Goal: Check status

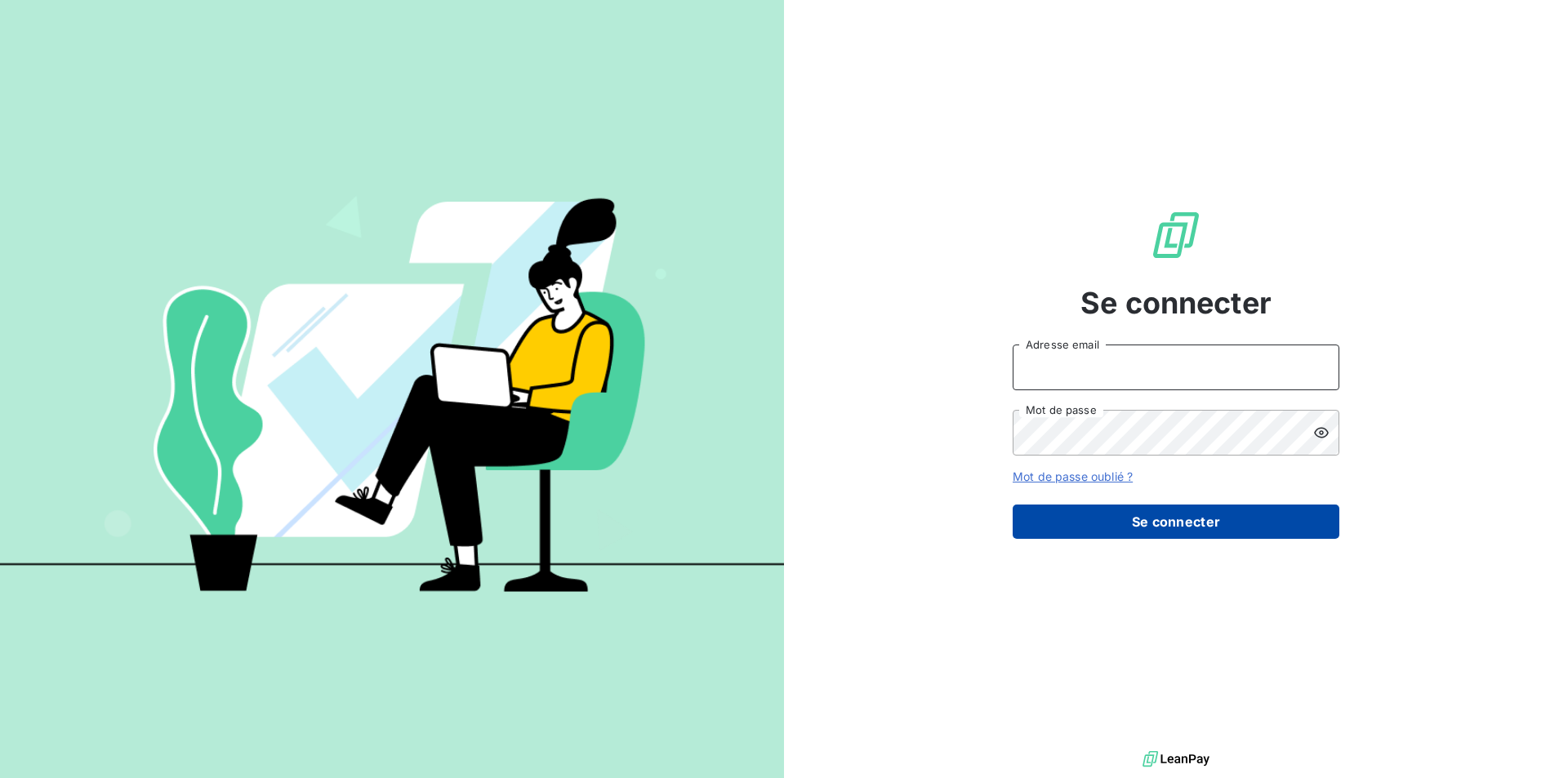
type input "[EMAIL_ADDRESS][DOMAIN_NAME]"
click at [1183, 524] on button "Se connecter" at bounding box center [1176, 521] width 326 height 34
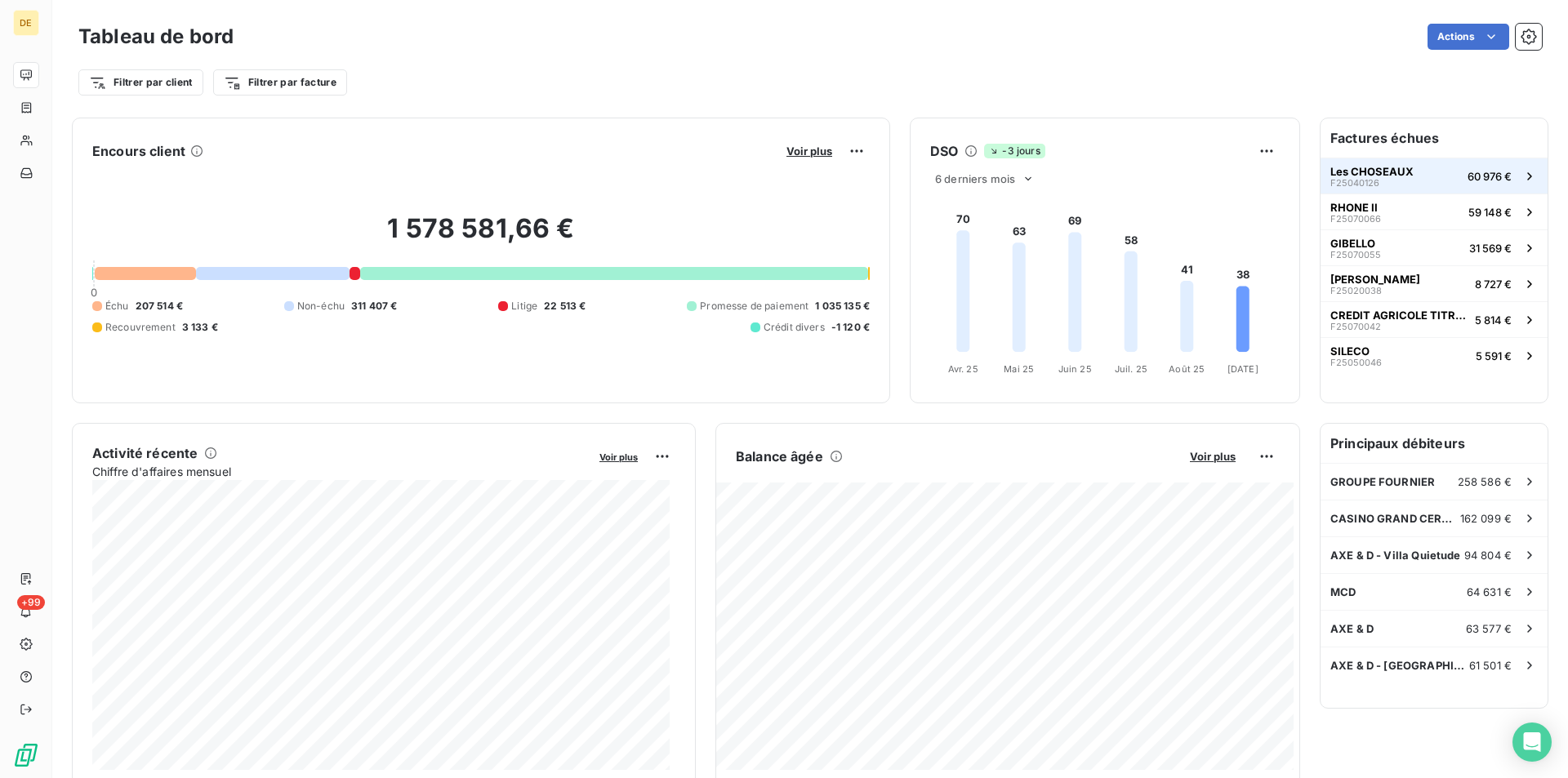
click at [1427, 174] on button "Les CHOSEAUX F25040126 60 976 €" at bounding box center [1434, 175] width 227 height 36
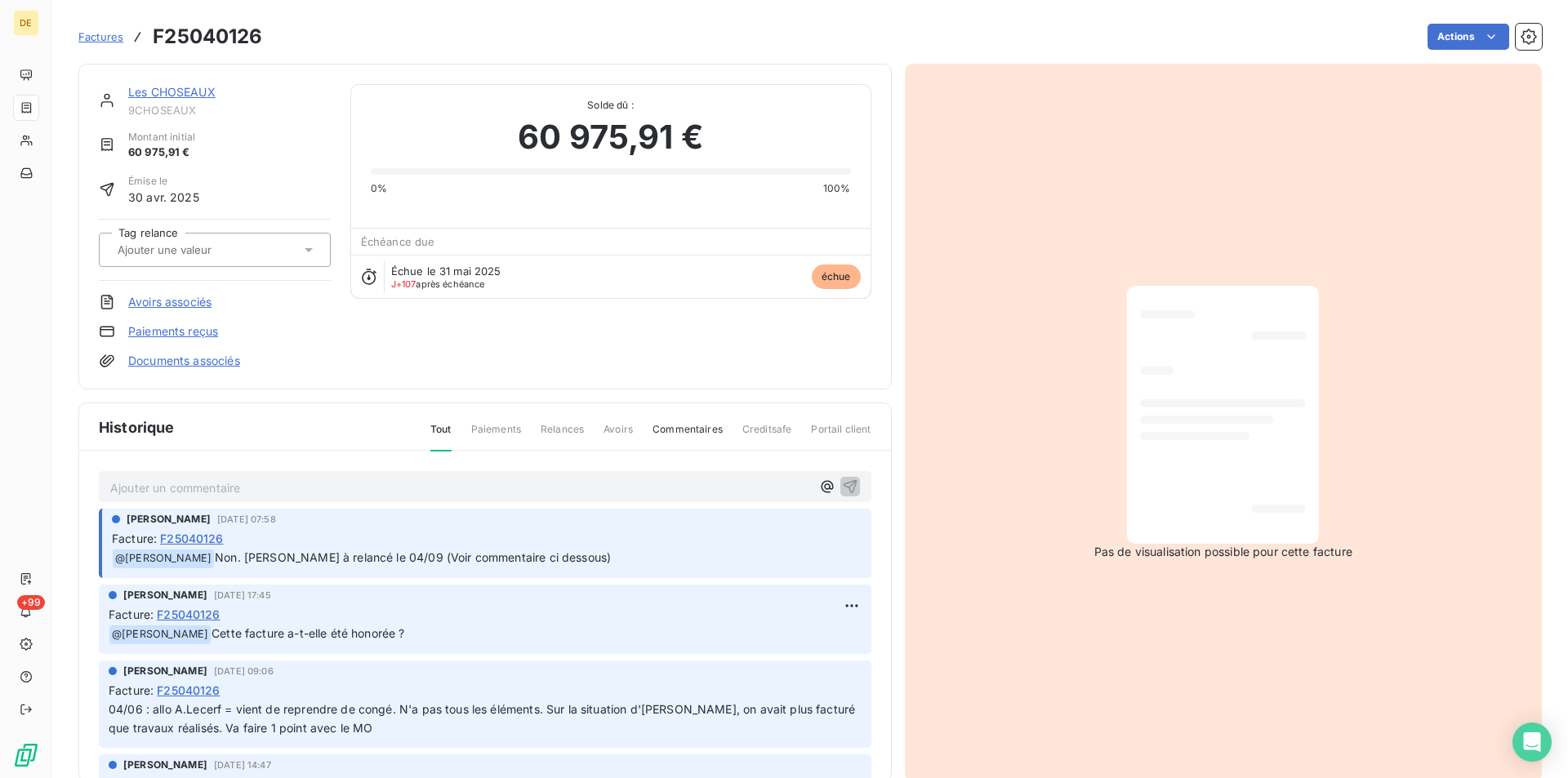
click at [265, 478] on p "Ajouter un commentaire ﻿" at bounding box center [461, 487] width 700 height 21
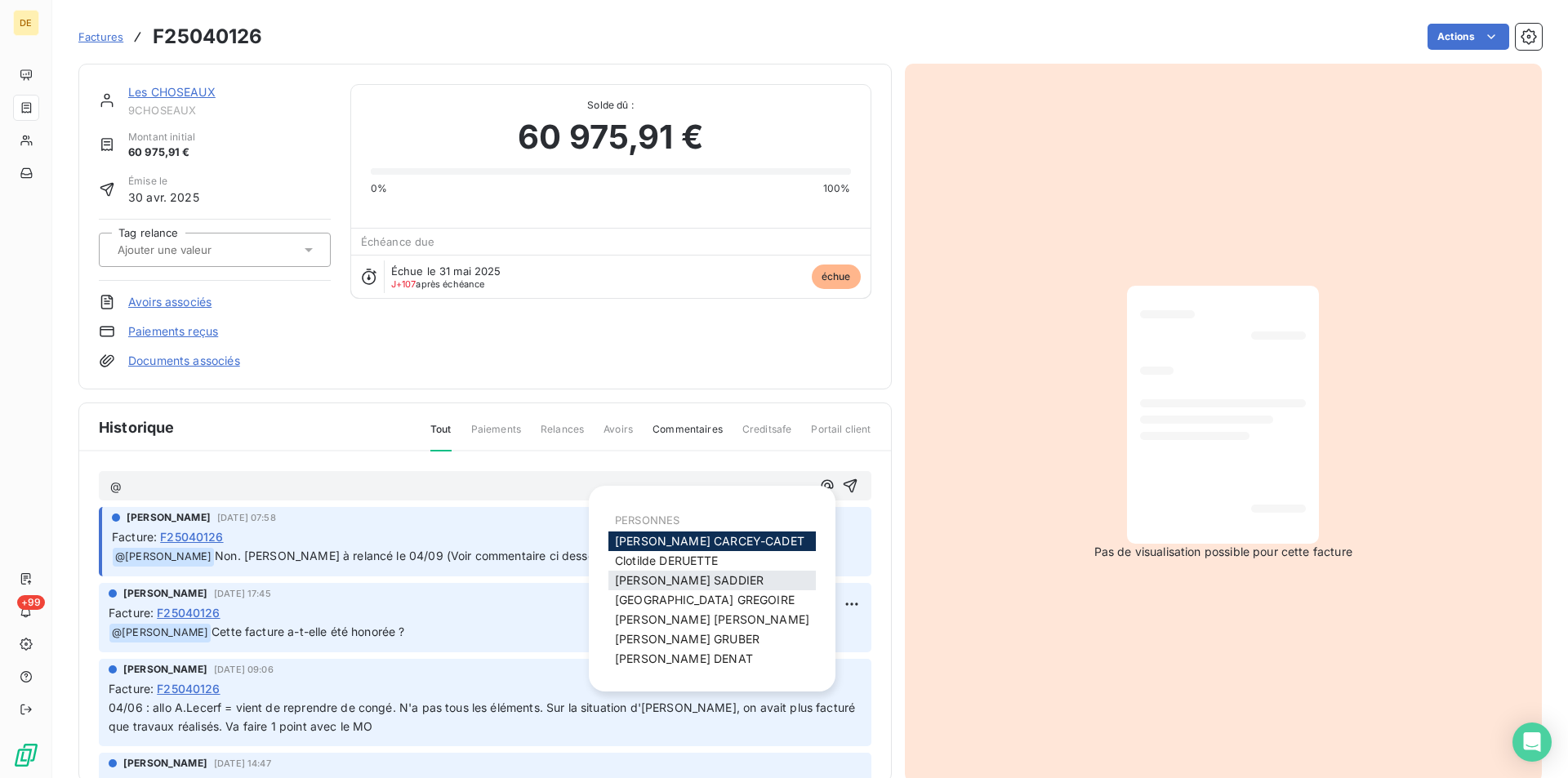
click at [666, 578] on span "[PERSON_NAME]" at bounding box center [688, 580] width 148 height 14
click at [646, 595] on span "[PERSON_NAME]" at bounding box center [704, 601] width 180 height 14
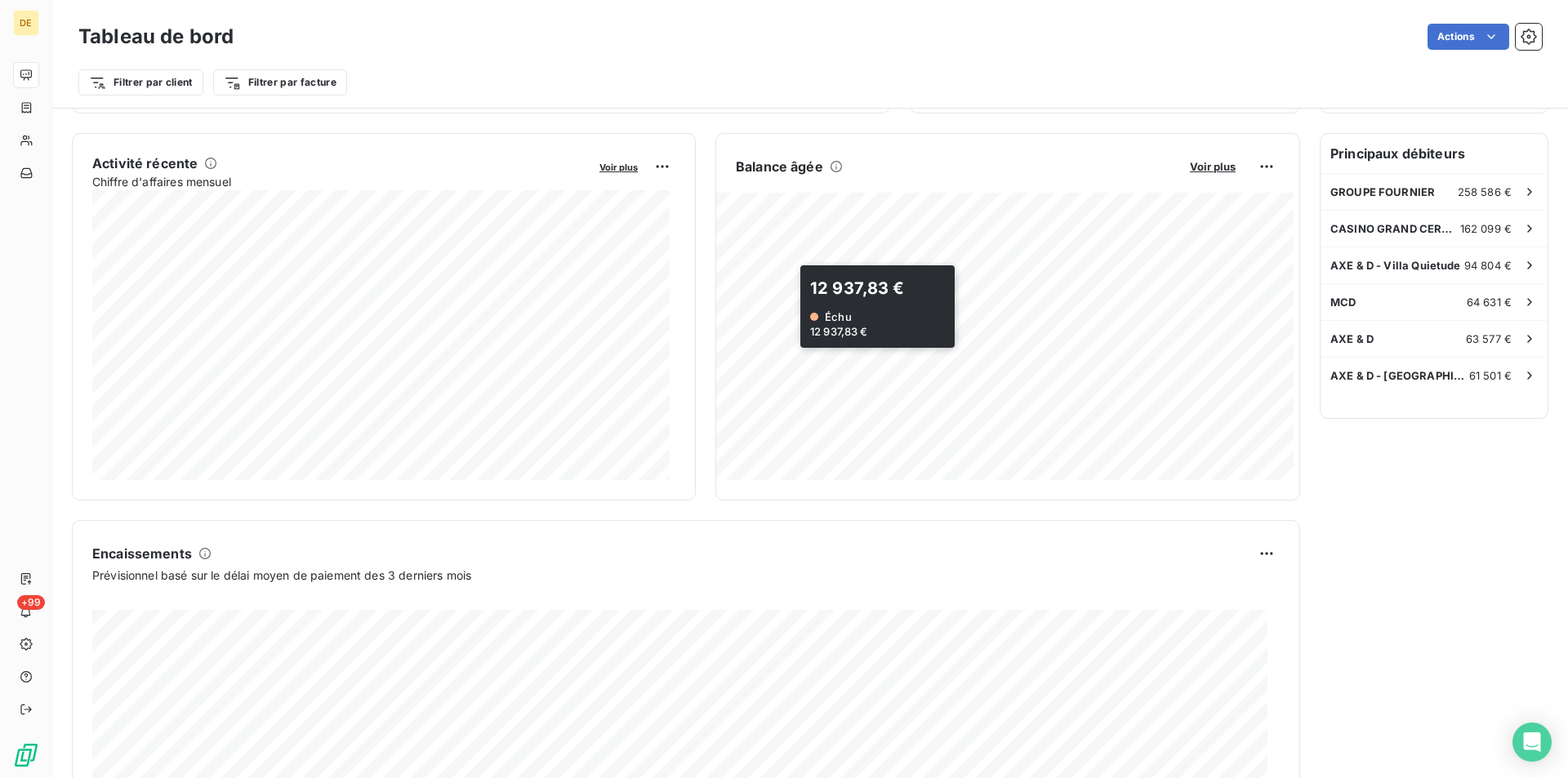
scroll to position [409, 0]
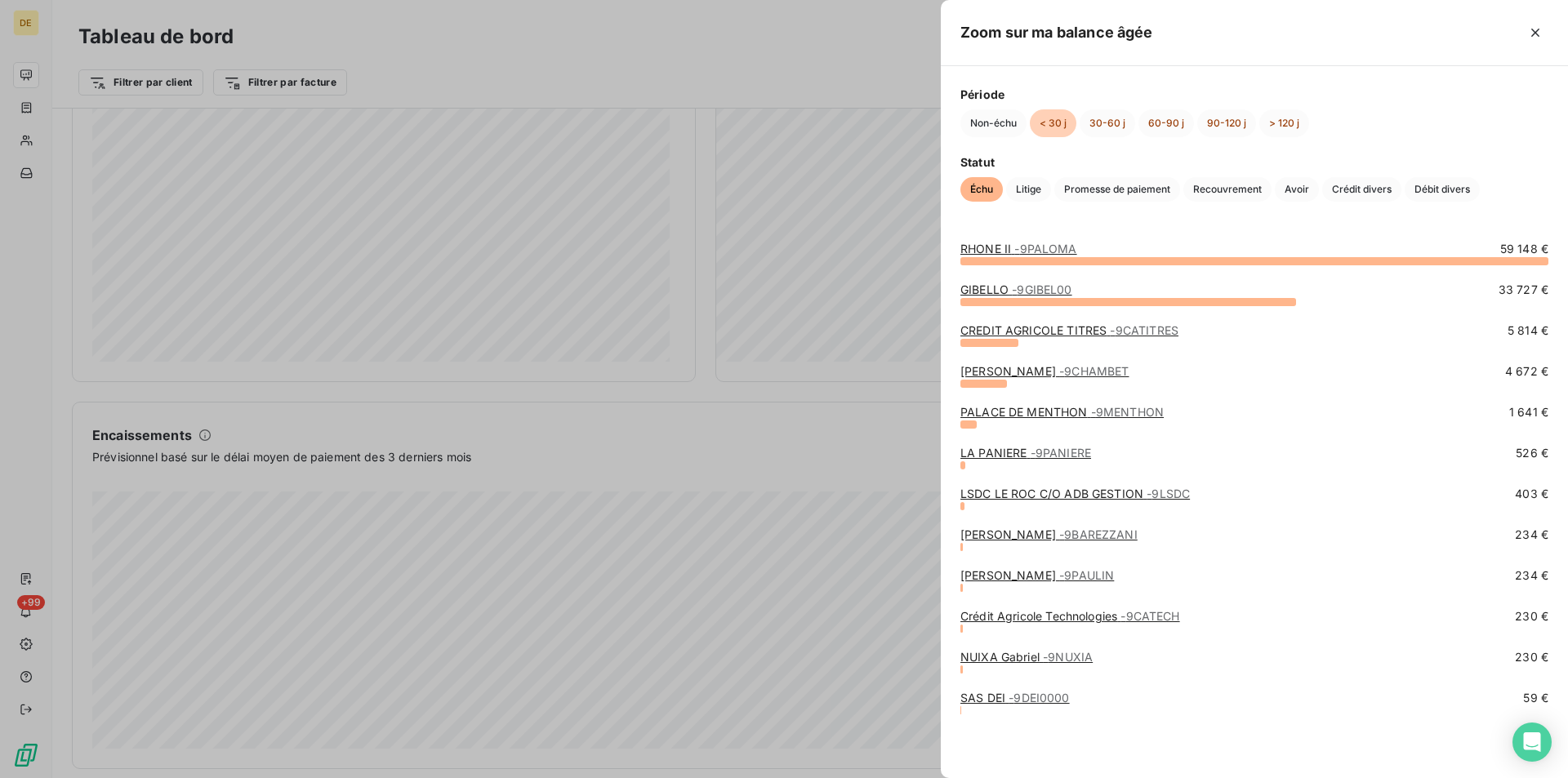
click at [740, 385] on div at bounding box center [784, 389] width 1568 height 778
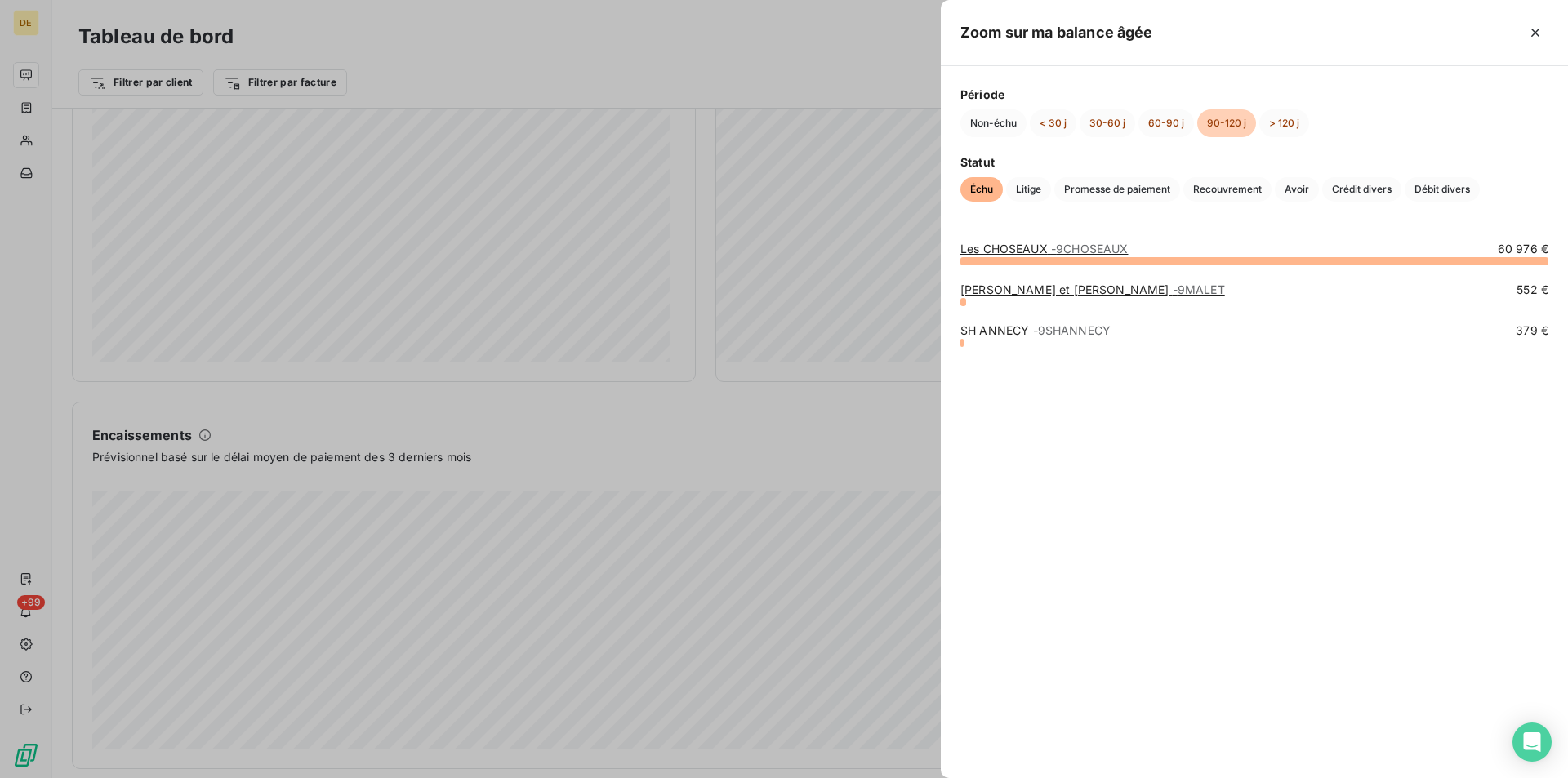
click at [720, 353] on div at bounding box center [784, 389] width 1568 height 778
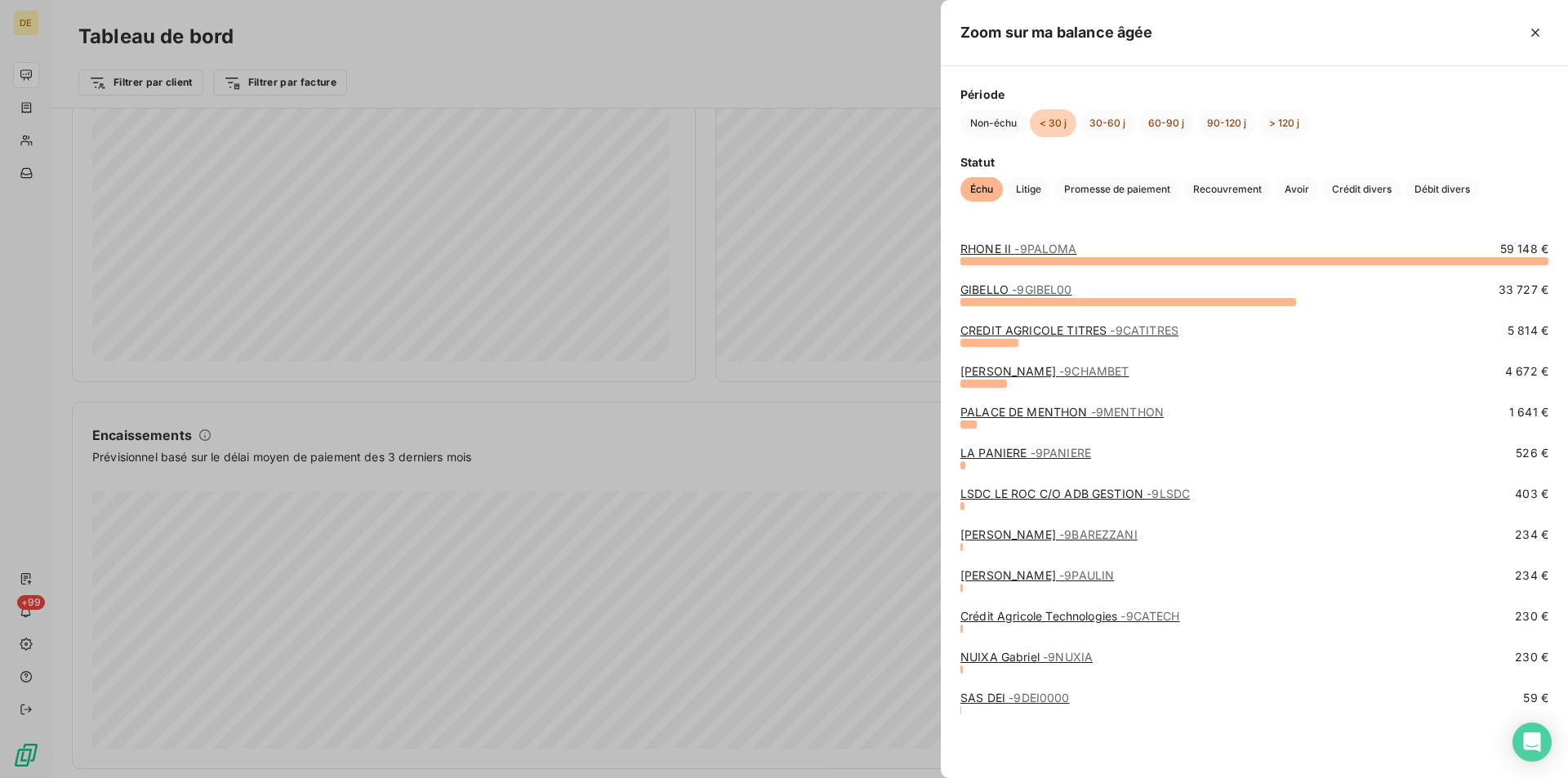
click at [754, 393] on div at bounding box center [784, 389] width 1568 height 778
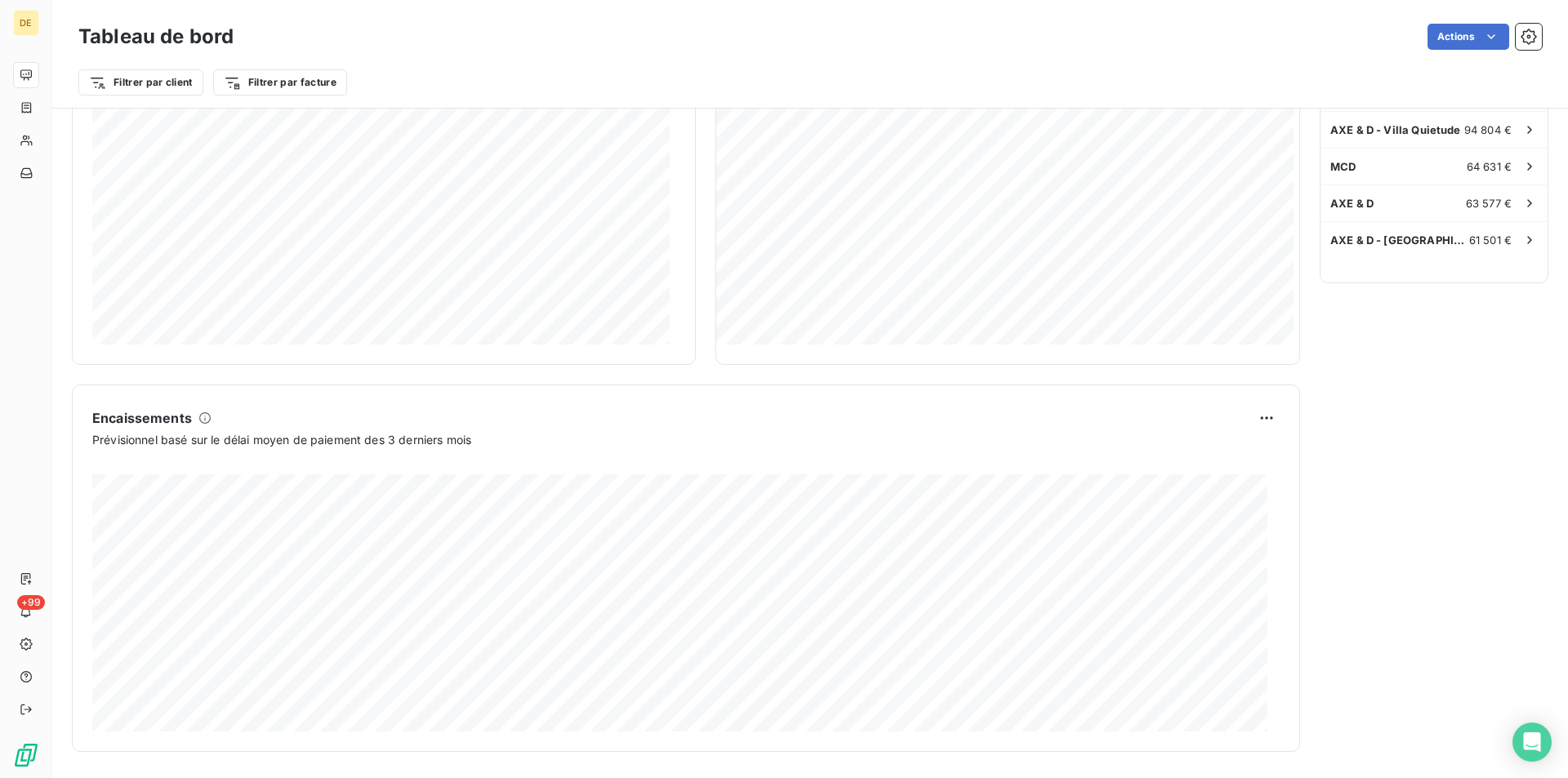
scroll to position [0, 0]
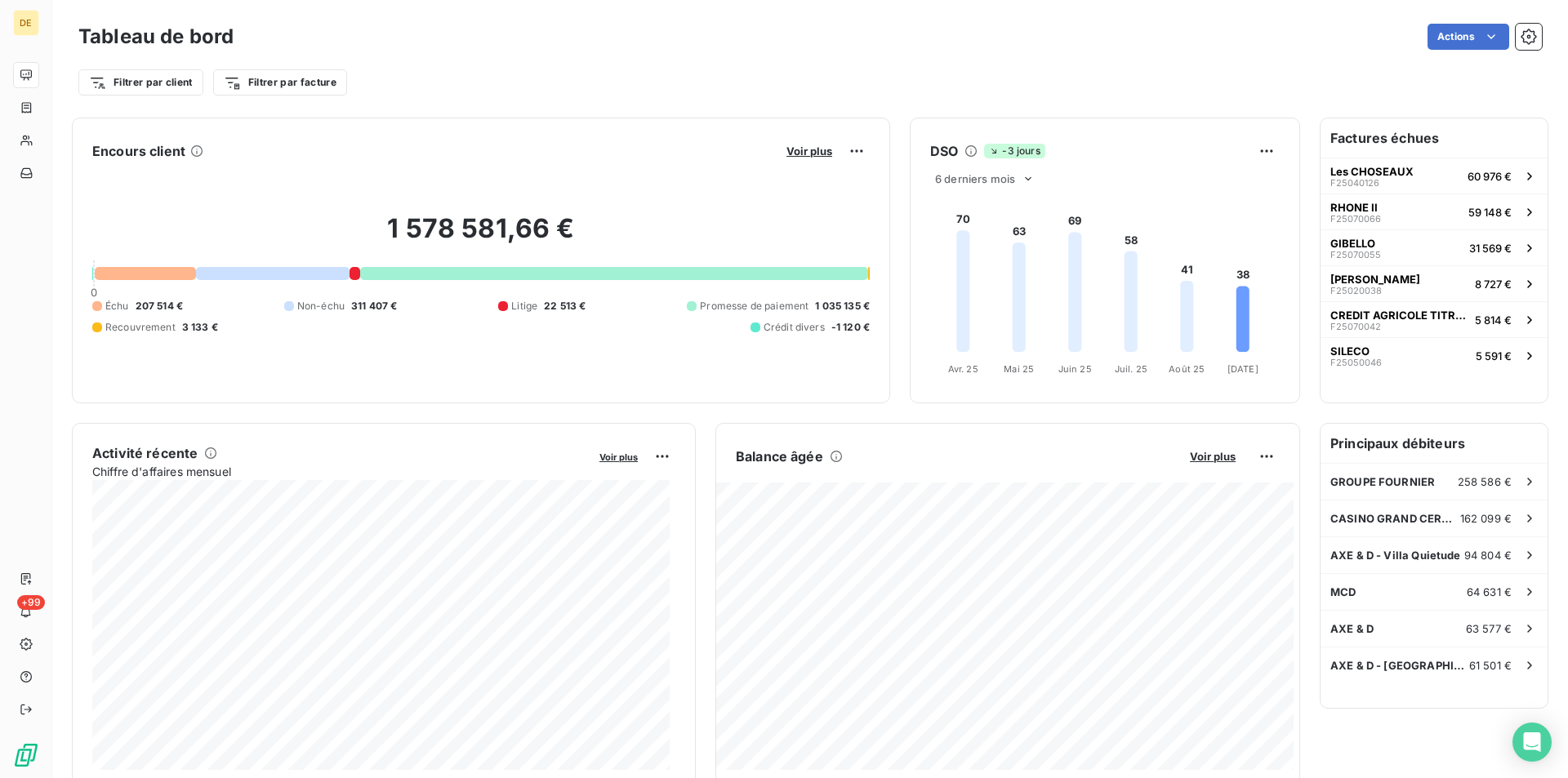
click at [134, 274] on div at bounding box center [145, 273] width 102 height 13
click at [97, 307] on div at bounding box center [98, 306] width 10 height 10
click at [353, 271] on div at bounding box center [354, 273] width 11 height 13
click at [350, 272] on div at bounding box center [354, 273] width 11 height 13
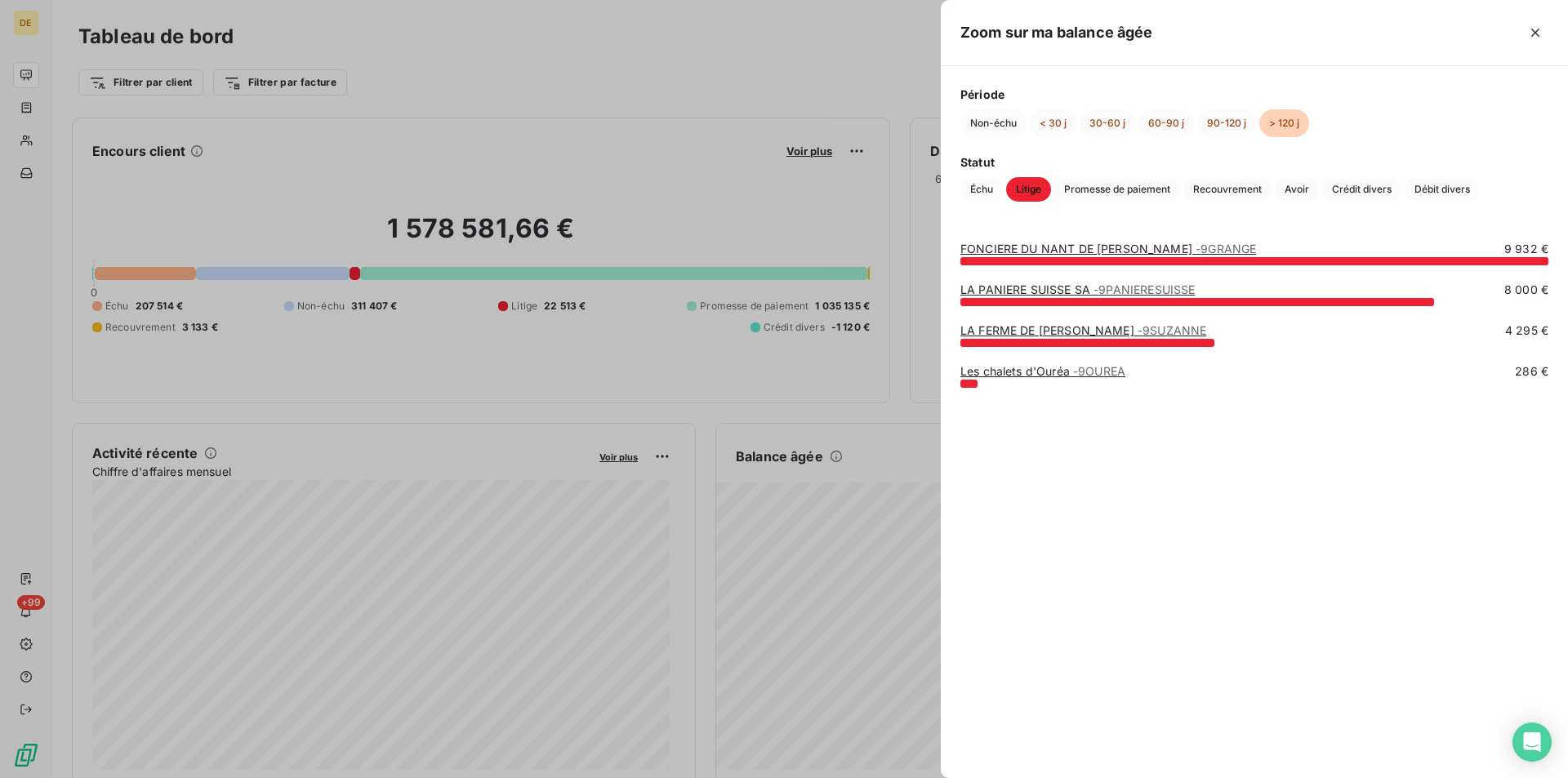
click at [723, 404] on div at bounding box center [784, 389] width 1568 height 778
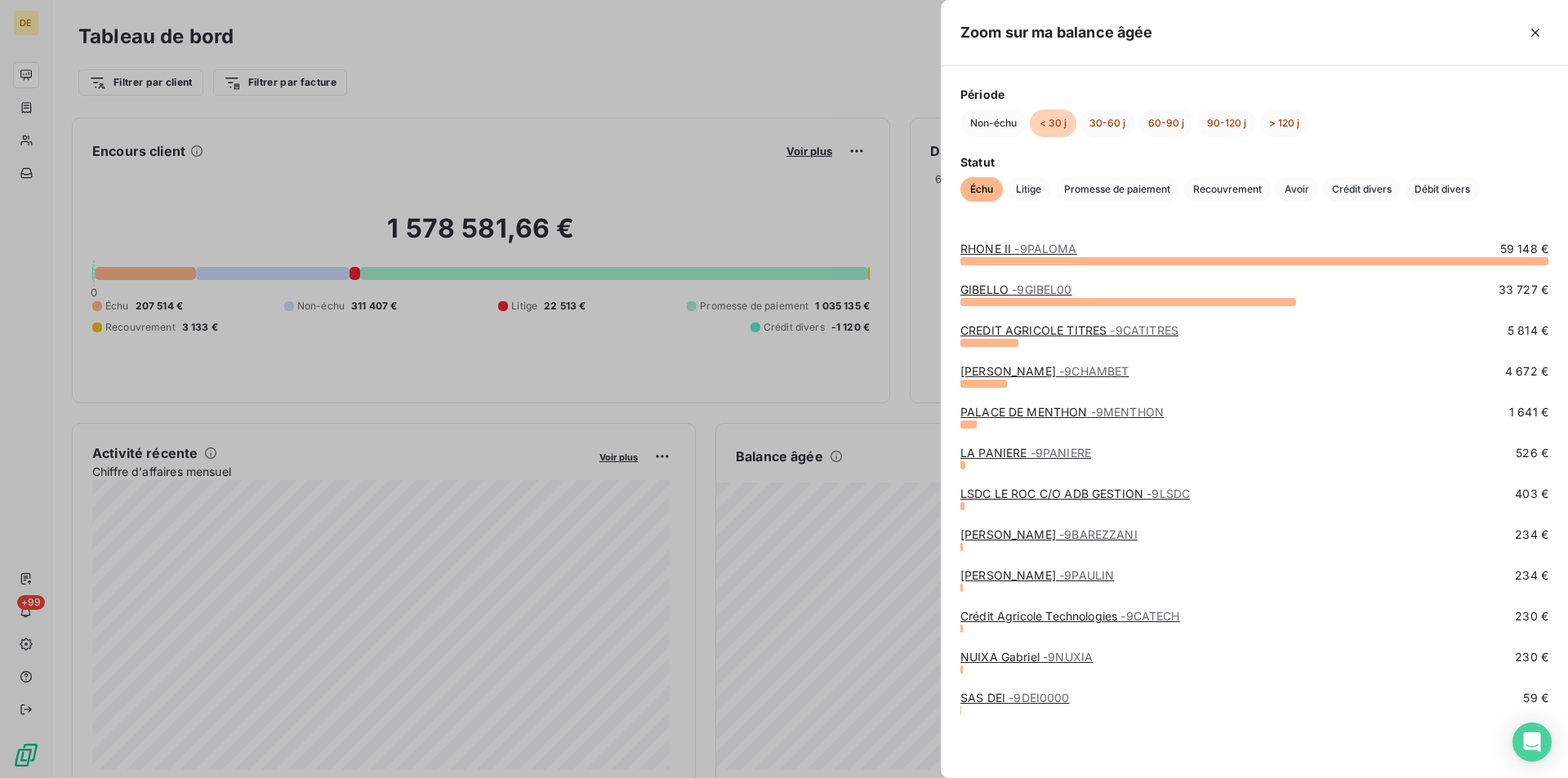
click at [721, 372] on div at bounding box center [784, 389] width 1568 height 778
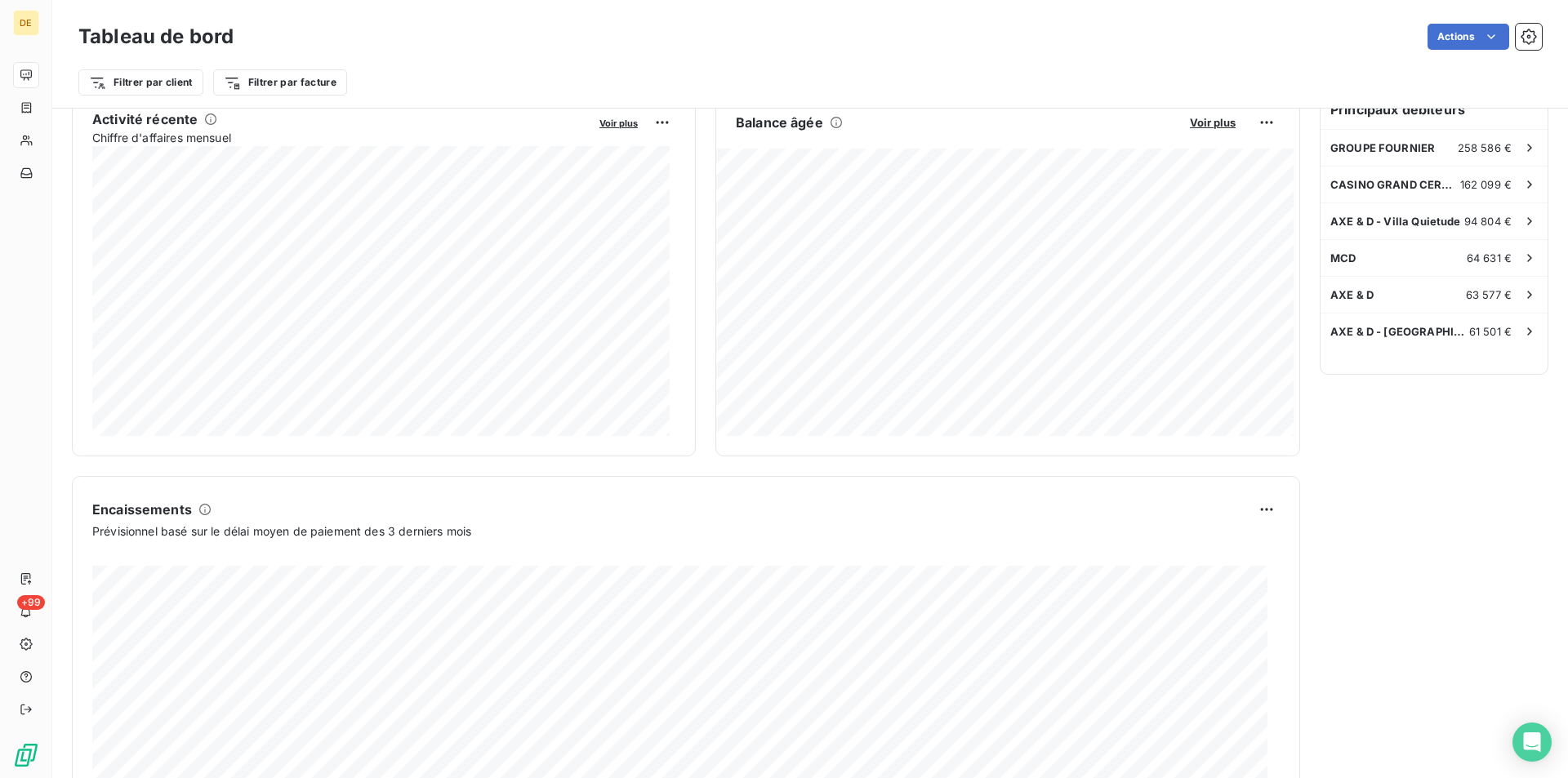
scroll to position [427, 0]
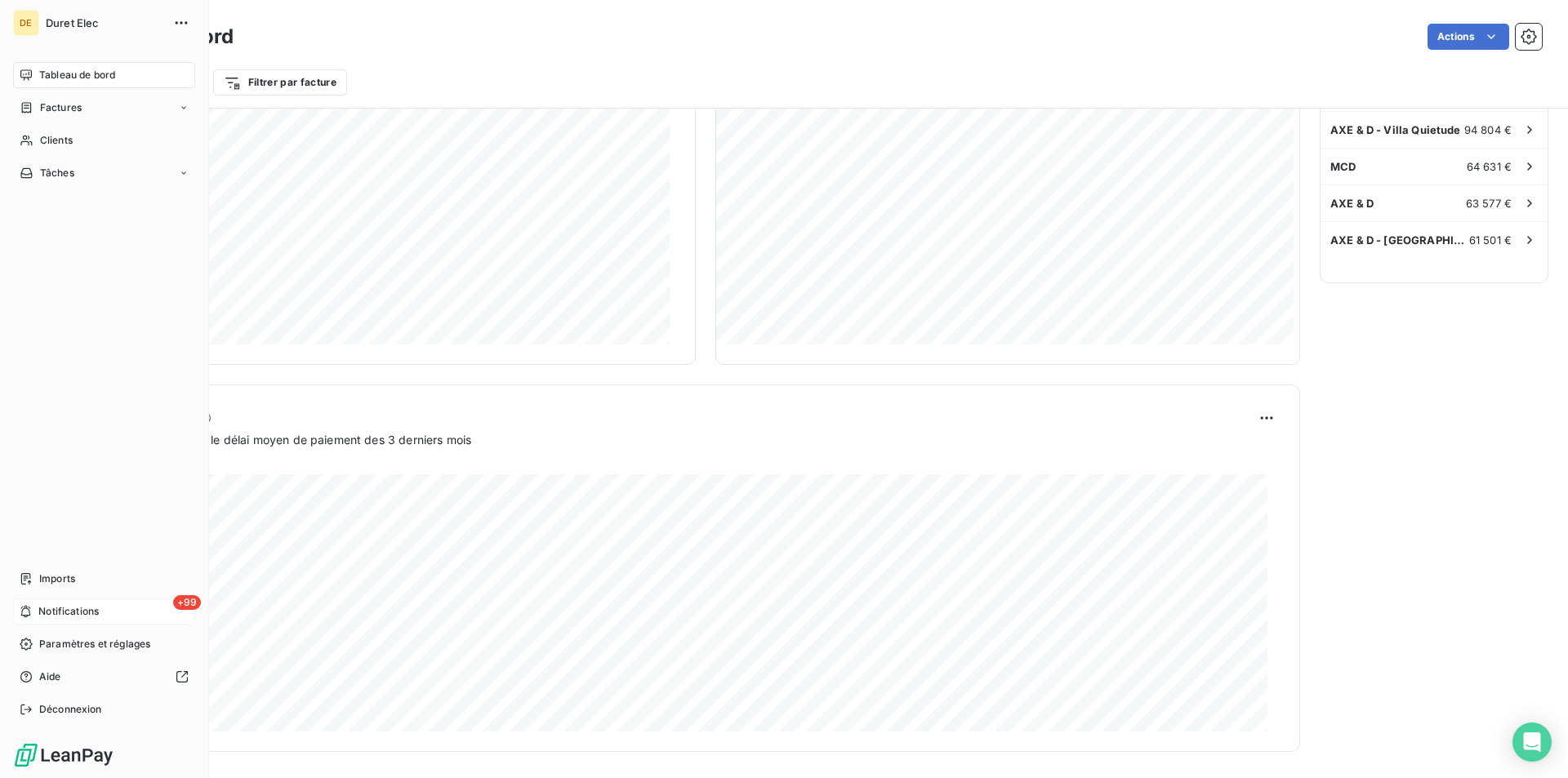
click at [34, 610] on div "+99 Notifications" at bounding box center [103, 612] width 182 height 26
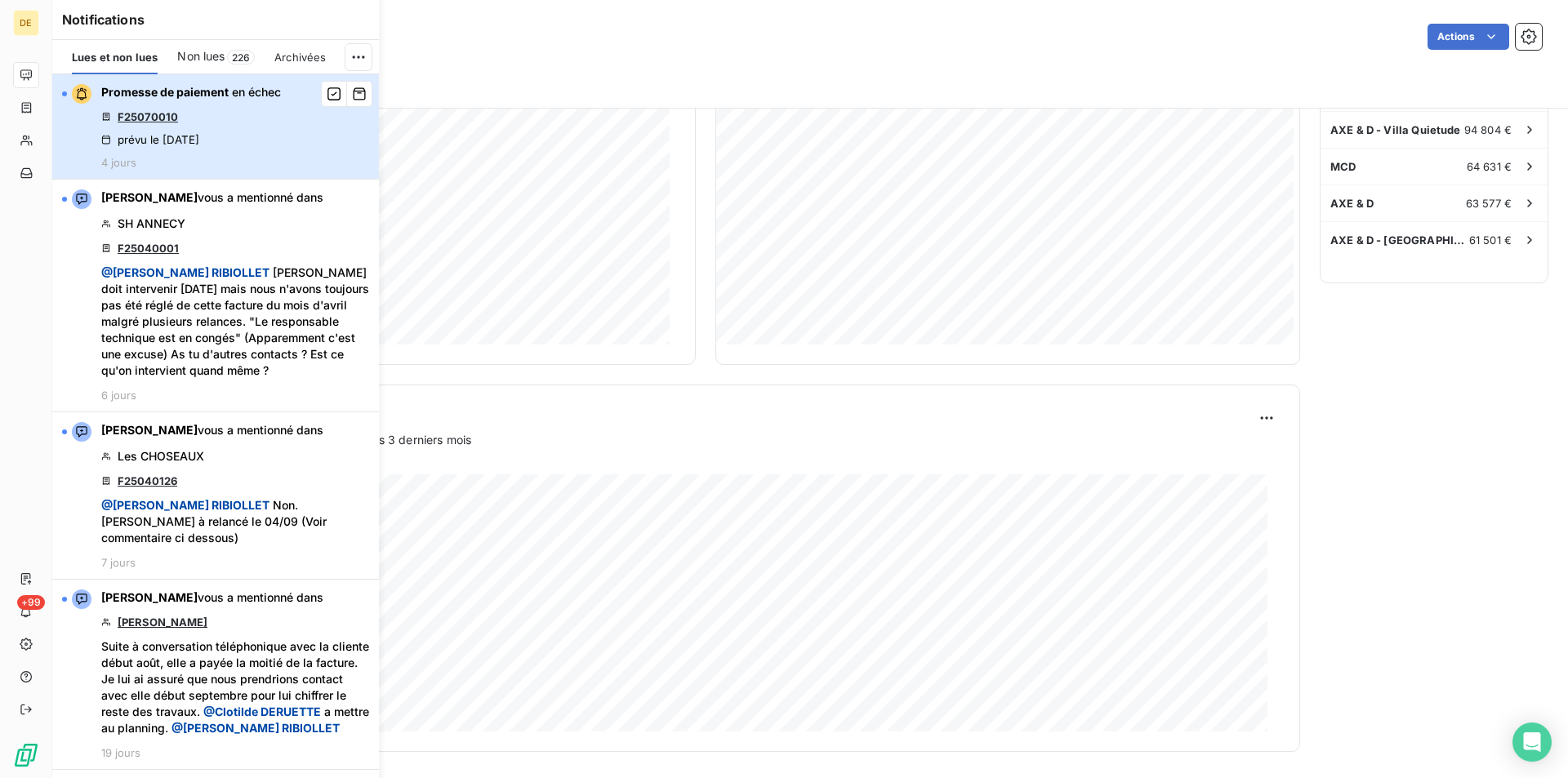
click at [259, 125] on div "Promesse de paiement en échec F25070010 prévu le [DATE] 4 jours" at bounding box center [191, 126] width 180 height 85
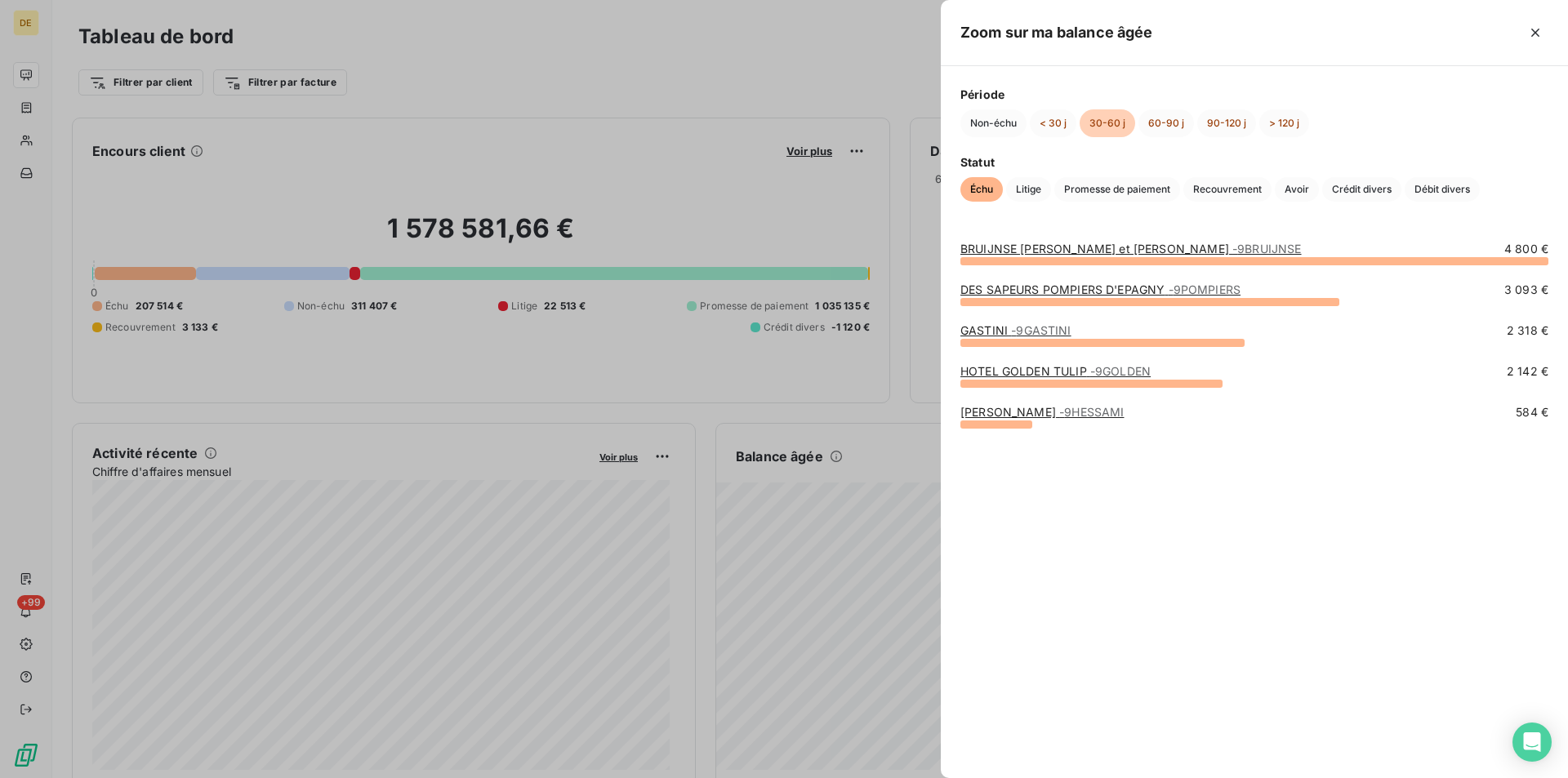
click at [846, 567] on div at bounding box center [784, 389] width 1568 height 778
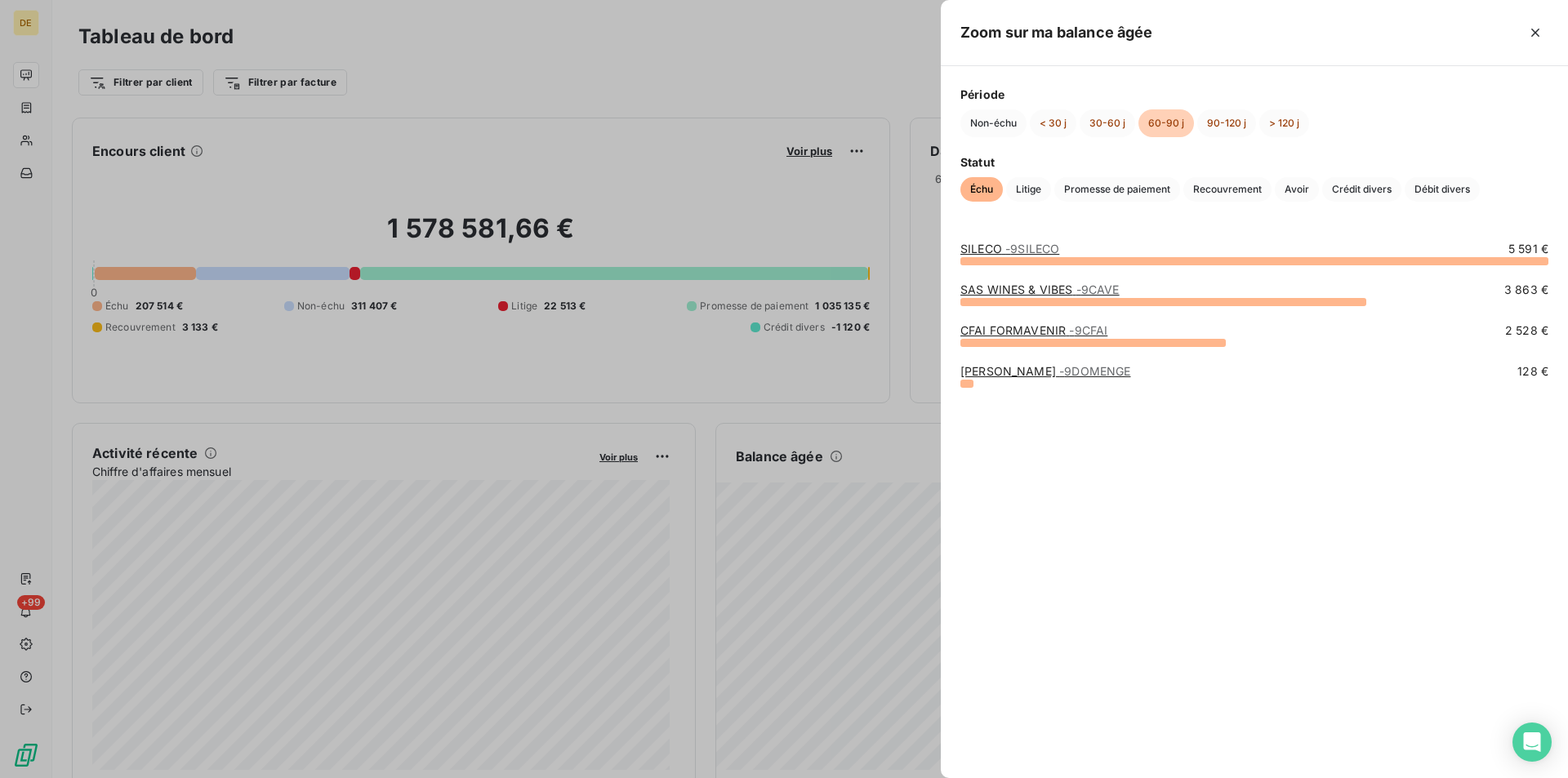
click at [821, 545] on div at bounding box center [784, 389] width 1568 height 778
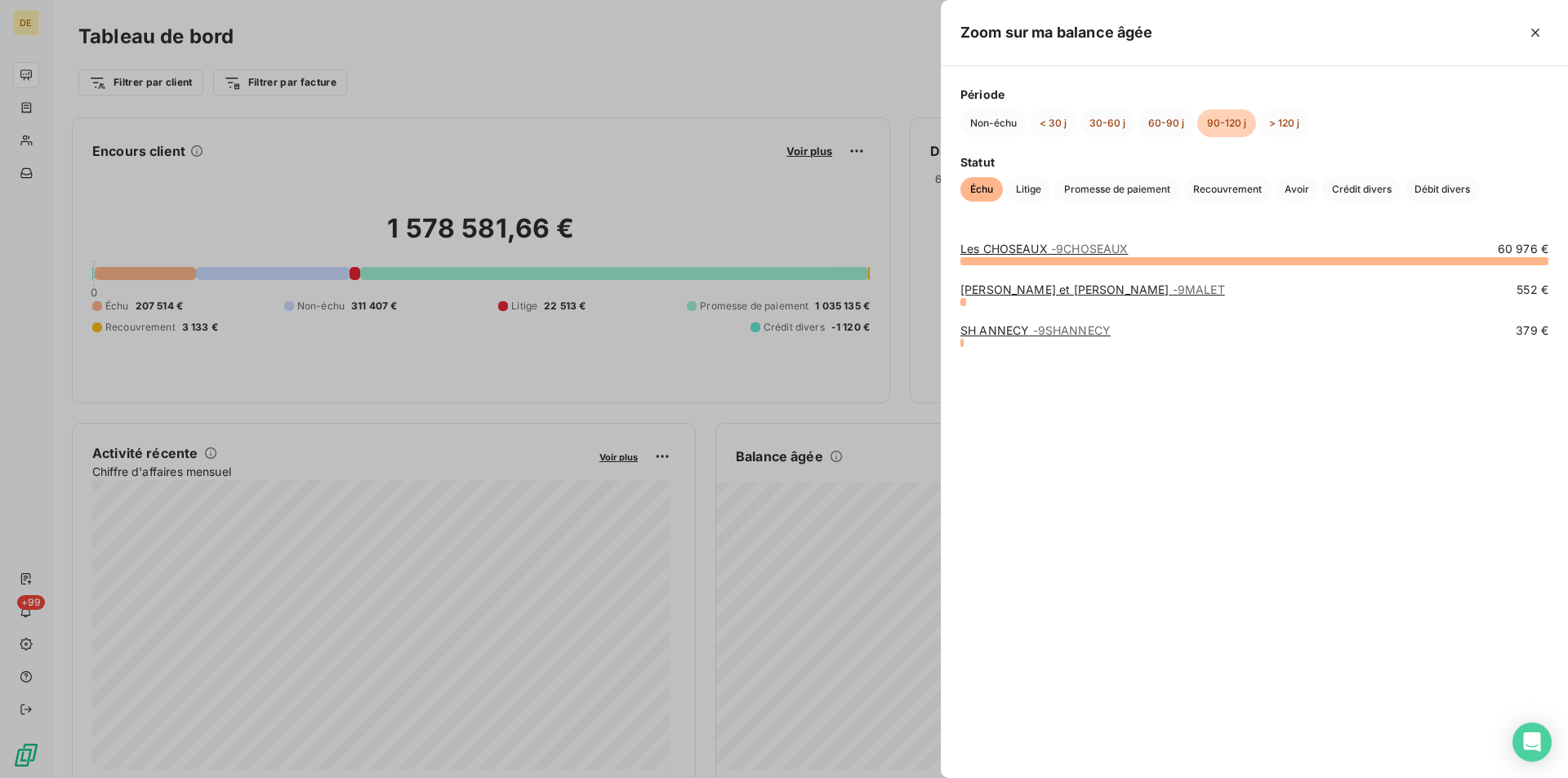
click at [773, 392] on div at bounding box center [784, 389] width 1568 height 778
